Goal: Information Seeking & Learning: Find specific fact

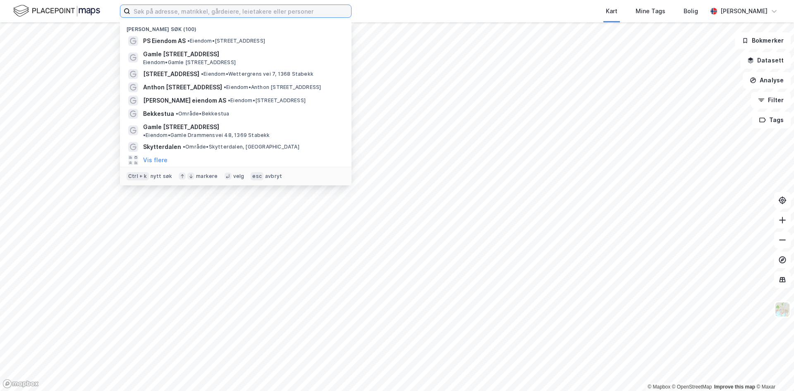
click at [269, 15] on input at bounding box center [240, 11] width 221 height 12
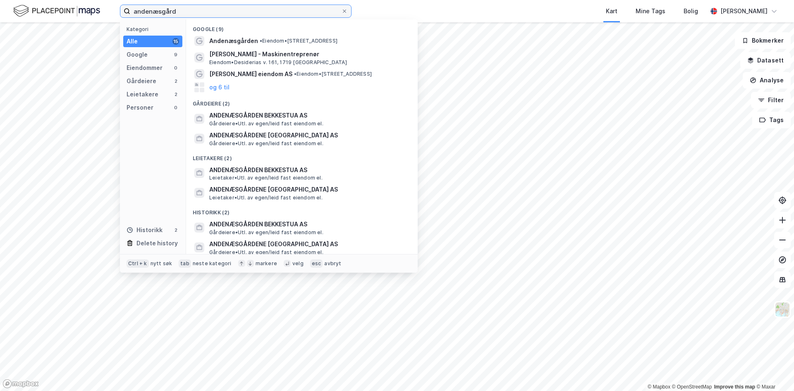
type input "andenæsgård"
click at [320, 122] on div "ANDENÆSGÅRDEN BEKKESTUA AS Gårdeiere • Utl. av egen/leid fast eiendom el." at bounding box center [309, 118] width 200 height 17
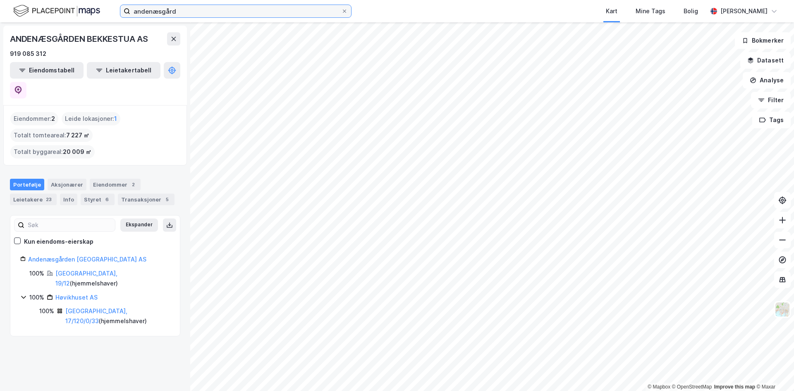
click at [169, 13] on input "andenæsgård" at bounding box center [235, 11] width 211 height 12
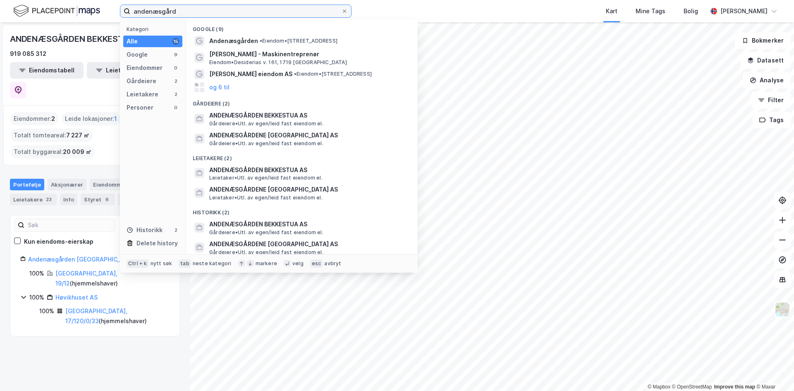
click at [197, 12] on input "andenæsgård" at bounding box center [235, 11] width 211 height 12
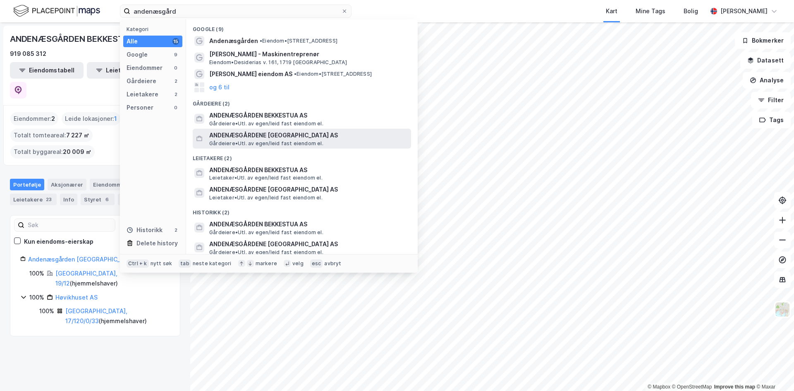
click at [264, 133] on span "ANDENÆSGÅRDENE [GEOGRAPHIC_DATA] AS" at bounding box center [308, 135] width 199 height 10
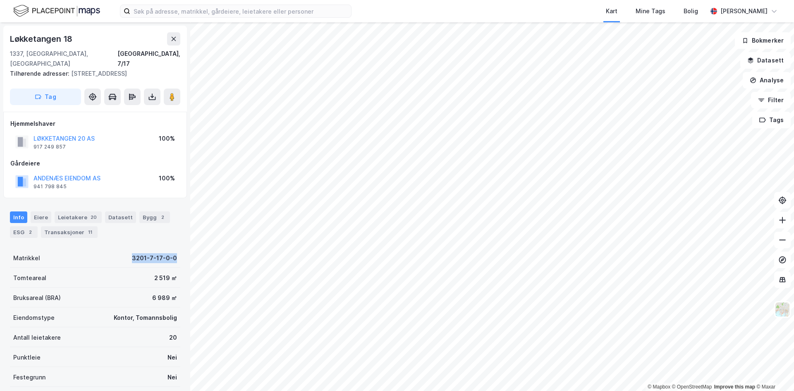
drag, startPoint x: 125, startPoint y: 247, endPoint x: 175, endPoint y: 244, distance: 49.7
click at [175, 244] on div "Løkketangen 18 1337, Sandvika, Akershus Bærum, 7/17 Tilhørende adresser: Løkket…" at bounding box center [95, 206] width 190 height 369
copy div "3201-7-17-0-0"
click at [127, 248] on div "Matrikkel 3201-7-17-0-0" at bounding box center [95, 258] width 170 height 20
drag, startPoint x: 120, startPoint y: 250, endPoint x: 177, endPoint y: 242, distance: 56.9
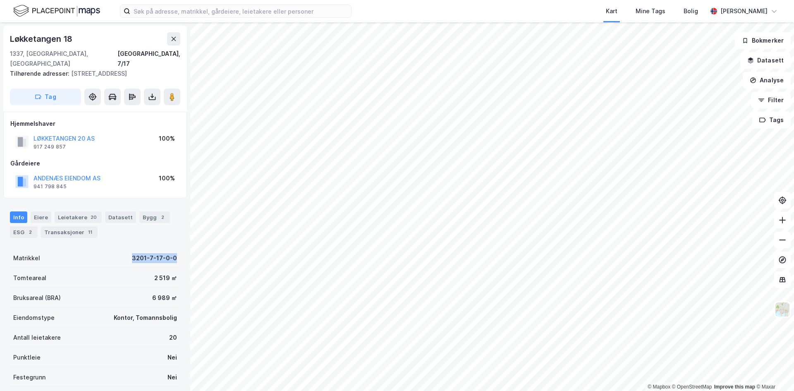
click at [177, 242] on div "Løkketangen 18 1337, Sandvika, Akershus Bærum, 7/17 Tilhørende adresser: Løkket…" at bounding box center [95, 206] width 190 height 369
copy div "3201-7-17-0-0"
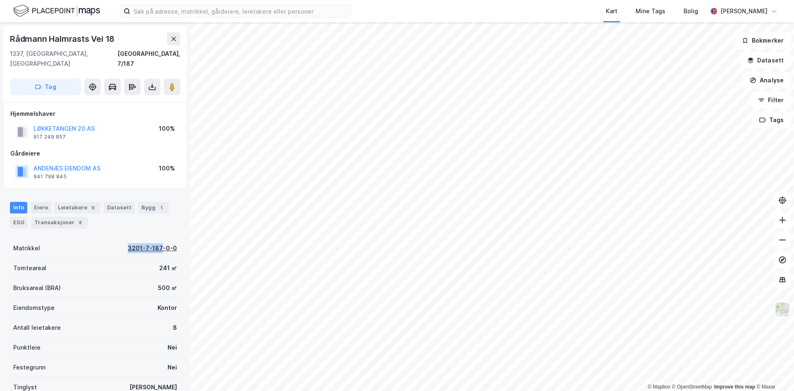
drag, startPoint x: 120, startPoint y: 239, endPoint x: 157, endPoint y: 240, distance: 37.7
click at [157, 240] on div "Matrikkel 3201-7-187-0-0" at bounding box center [95, 248] width 170 height 20
copy div "3201-7-187"
drag, startPoint x: 118, startPoint y: 237, endPoint x: 157, endPoint y: 233, distance: 39.5
click at [157, 238] on div "Matrikkel 3201-7-30-0-0" at bounding box center [95, 248] width 170 height 20
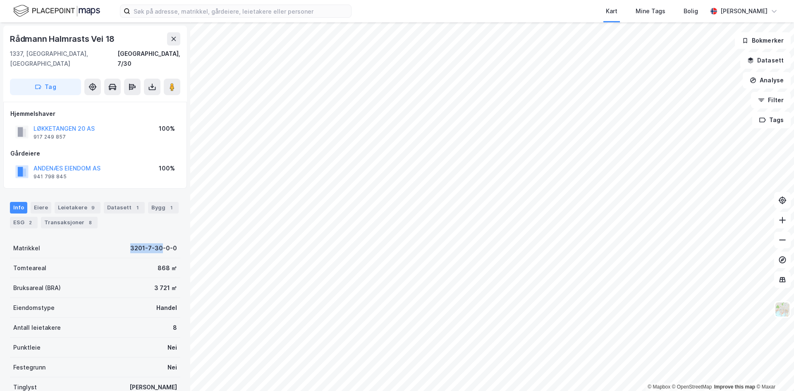
copy div "3201-7-30"
drag, startPoint x: 120, startPoint y: 238, endPoint x: 174, endPoint y: 233, distance: 54.0
click at [174, 233] on div "Rådmann Halmrasts Vei 16 1337, Sandvika, Akershus Bærum, 7/37 Tag Hjemmelshaver…" at bounding box center [95, 206] width 190 height 369
drag, startPoint x: 115, startPoint y: 238, endPoint x: 158, endPoint y: 235, distance: 42.7
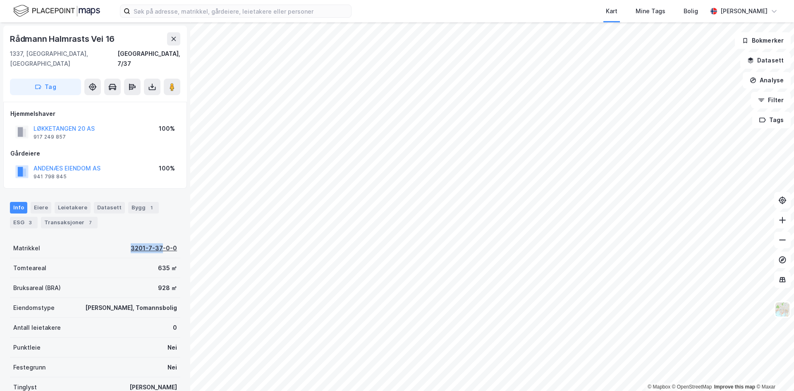
click at [158, 238] on div "Matrikkel 3201-7-37-0-0" at bounding box center [95, 248] width 170 height 20
copy div "3201-7-37"
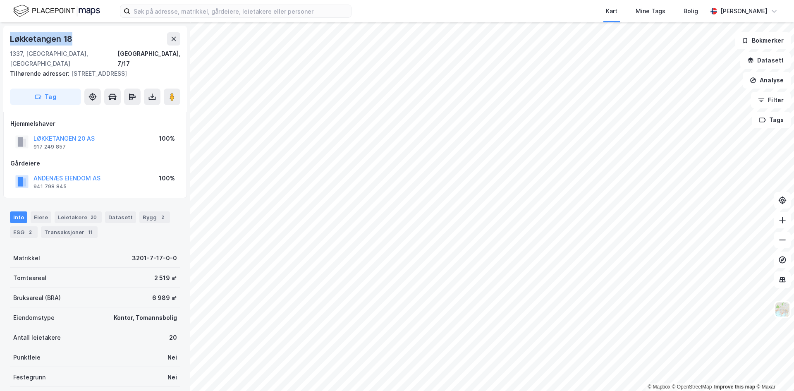
drag, startPoint x: 9, startPoint y: 36, endPoint x: 82, endPoint y: 41, distance: 73.0
click at [82, 41] on div "Løkketangen 18 1337, Sandvika, Akershus Bærum, 7/17 Tilhørende adresser: Løkket…" at bounding box center [95, 69] width 184 height 86
copy div "Løkketangen 18"
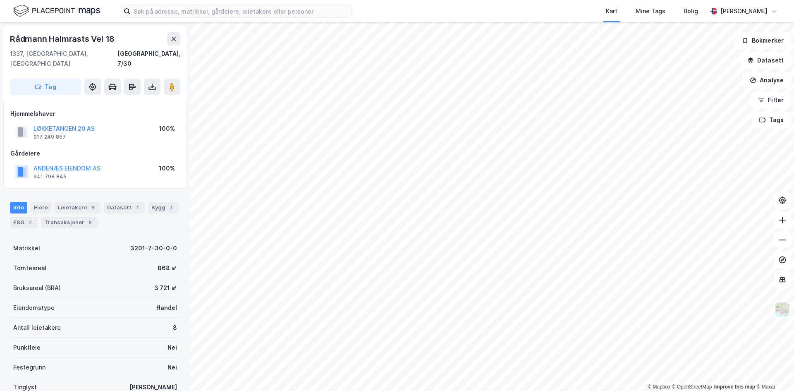
scroll to position [2, 0]
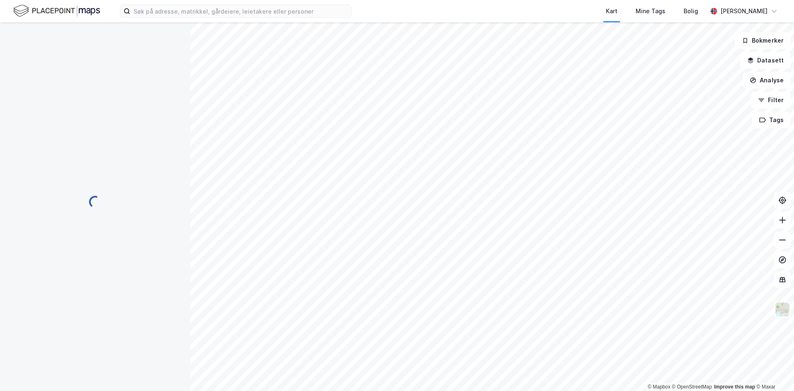
scroll to position [2, 0]
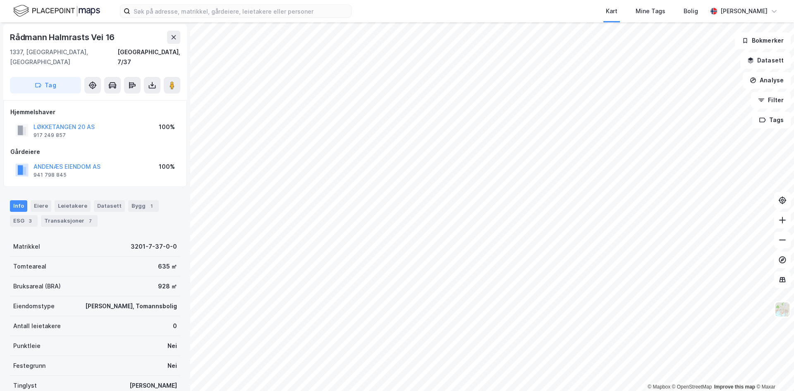
scroll to position [2, 0]
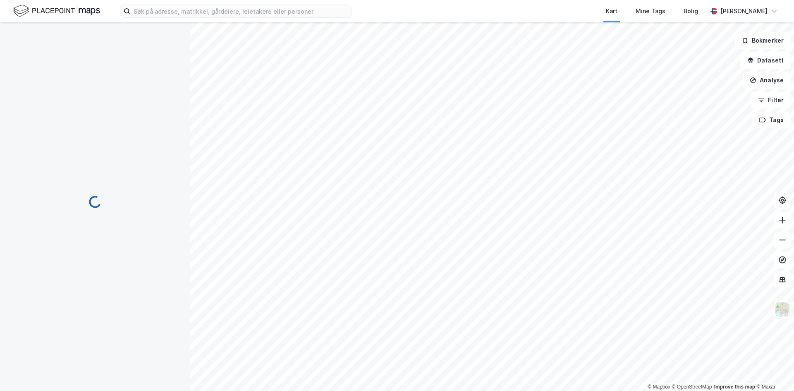
scroll to position [2, 0]
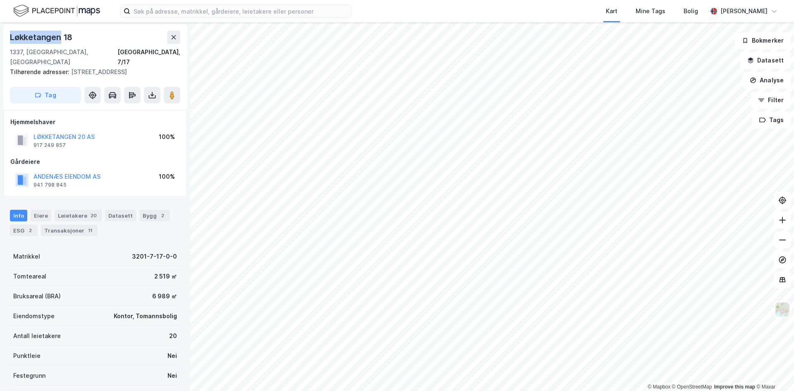
drag, startPoint x: 9, startPoint y: 38, endPoint x: 61, endPoint y: 36, distance: 52.6
click at [61, 36] on div "Løkketangen 18 1337, Sandvika, Akershus Bærum, 7/17 Tilhørende adresser: Løkket…" at bounding box center [95, 67] width 184 height 86
copy div "Løkketangen"
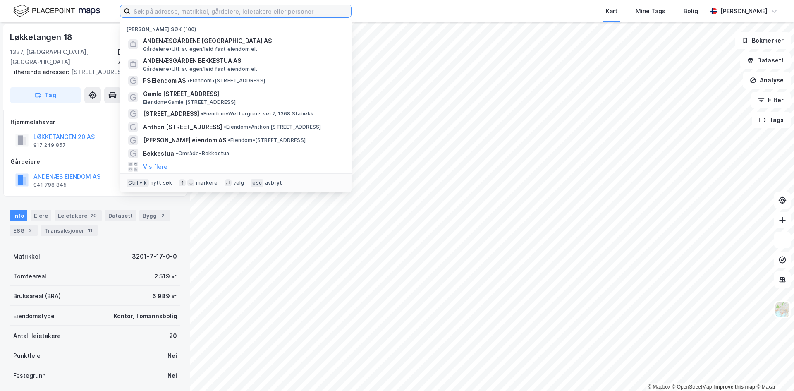
click at [230, 15] on input at bounding box center [240, 11] width 221 height 12
paste input "Løkketangen"
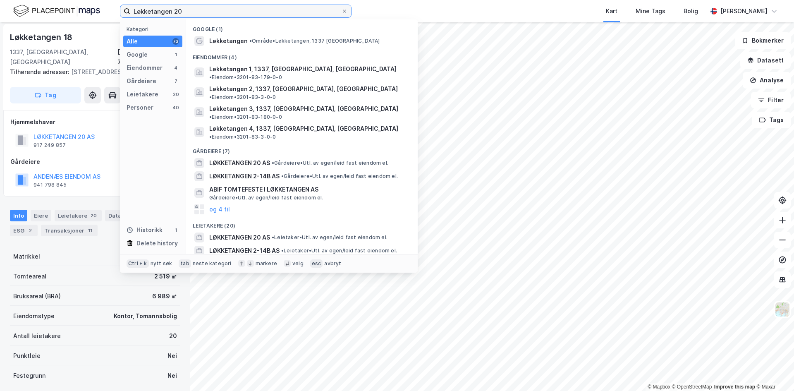
type input "Løkketangen 20"
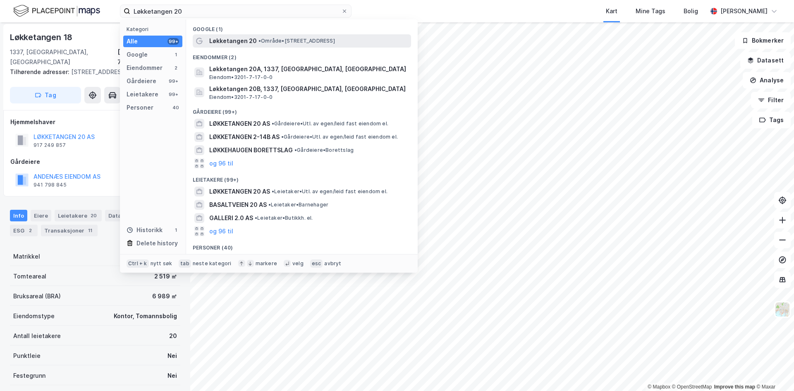
click at [255, 41] on div "Løkketangen 20 • Område • Løkketangen 20, 1337 Sandvika" at bounding box center [309, 41] width 200 height 10
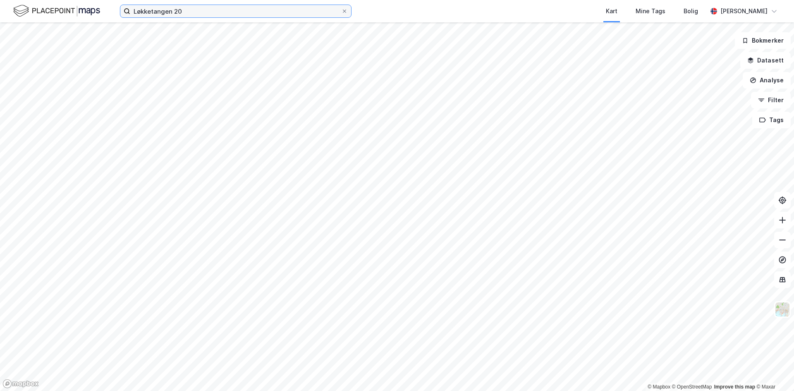
click at [204, 14] on input "Løkketangen 20" at bounding box center [235, 11] width 211 height 12
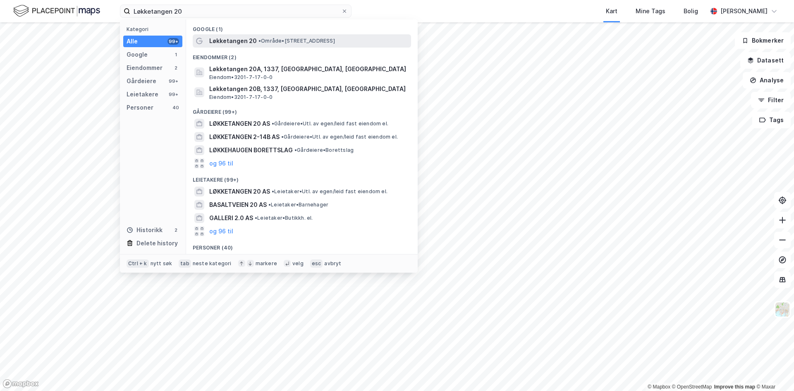
click at [228, 42] on span "Løkketangen 20" at bounding box center [233, 41] width 48 height 10
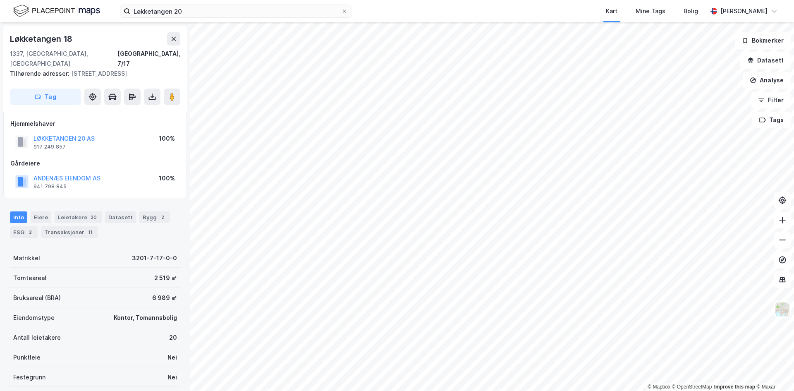
scroll to position [2, 0]
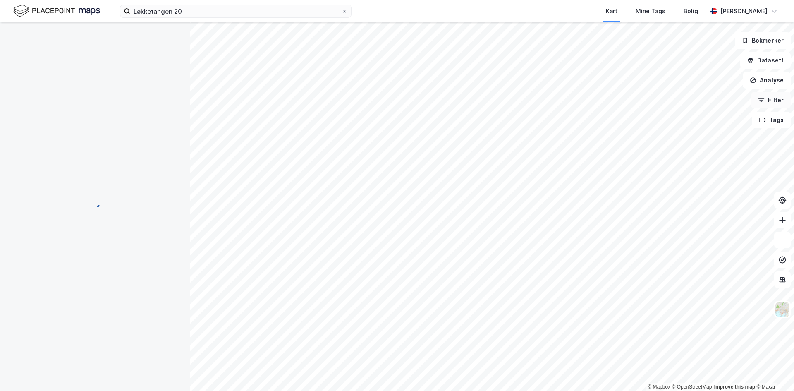
scroll to position [2, 0]
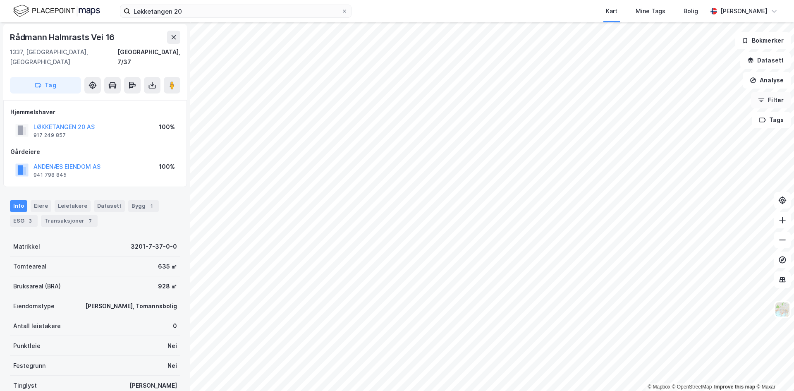
scroll to position [2, 0]
drag, startPoint x: 17, startPoint y: 38, endPoint x: 135, endPoint y: 41, distance: 118.4
click at [135, 41] on div "Rådmann Halmrasts Vei 18 1337, Sandvika, Akershus Bærum, 7/30 Tag" at bounding box center [95, 62] width 184 height 76
copy div "Rådmann Halmrasts Vei 18"
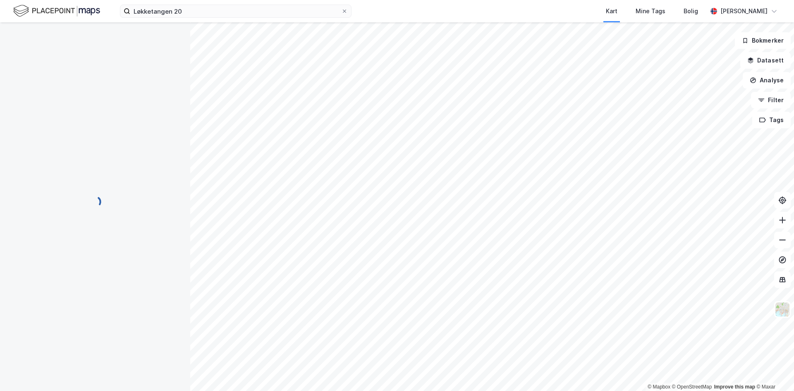
scroll to position [2, 0]
